Goal: Transaction & Acquisition: Subscribe to service/newsletter

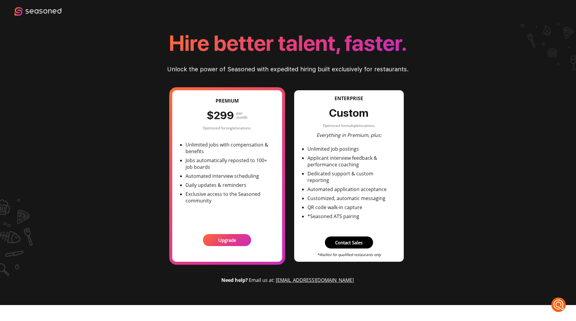
click at [228, 241] on p "Upgrade" at bounding box center [227, 240] width 18 height 6
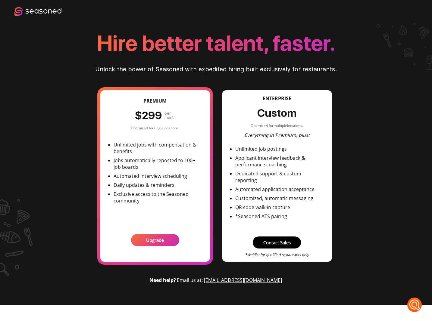
click at [153, 240] on p "Upgrade" at bounding box center [155, 240] width 18 height 6
click at [150, 240] on p "Upgrade" at bounding box center [155, 240] width 18 height 6
click at [160, 238] on p "Upgrade" at bounding box center [155, 240] width 18 height 6
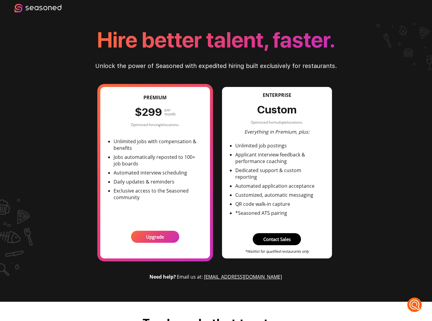
scroll to position [7, 0]
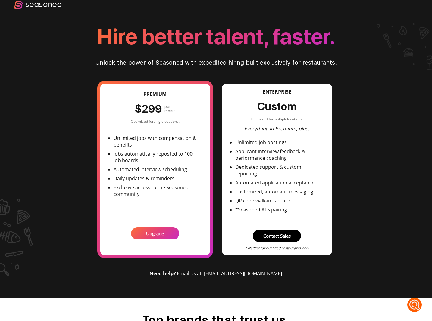
click at [156, 235] on p "Upgrade" at bounding box center [155, 234] width 18 height 6
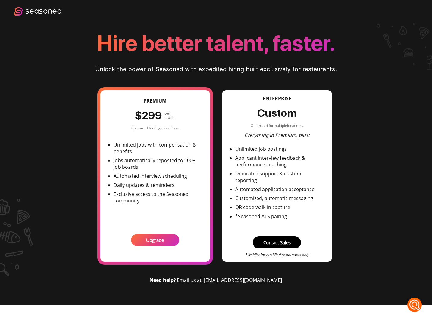
click at [156, 239] on p "Upgrade" at bounding box center [155, 240] width 18 height 6
